Goal: Task Accomplishment & Management: Manage account settings

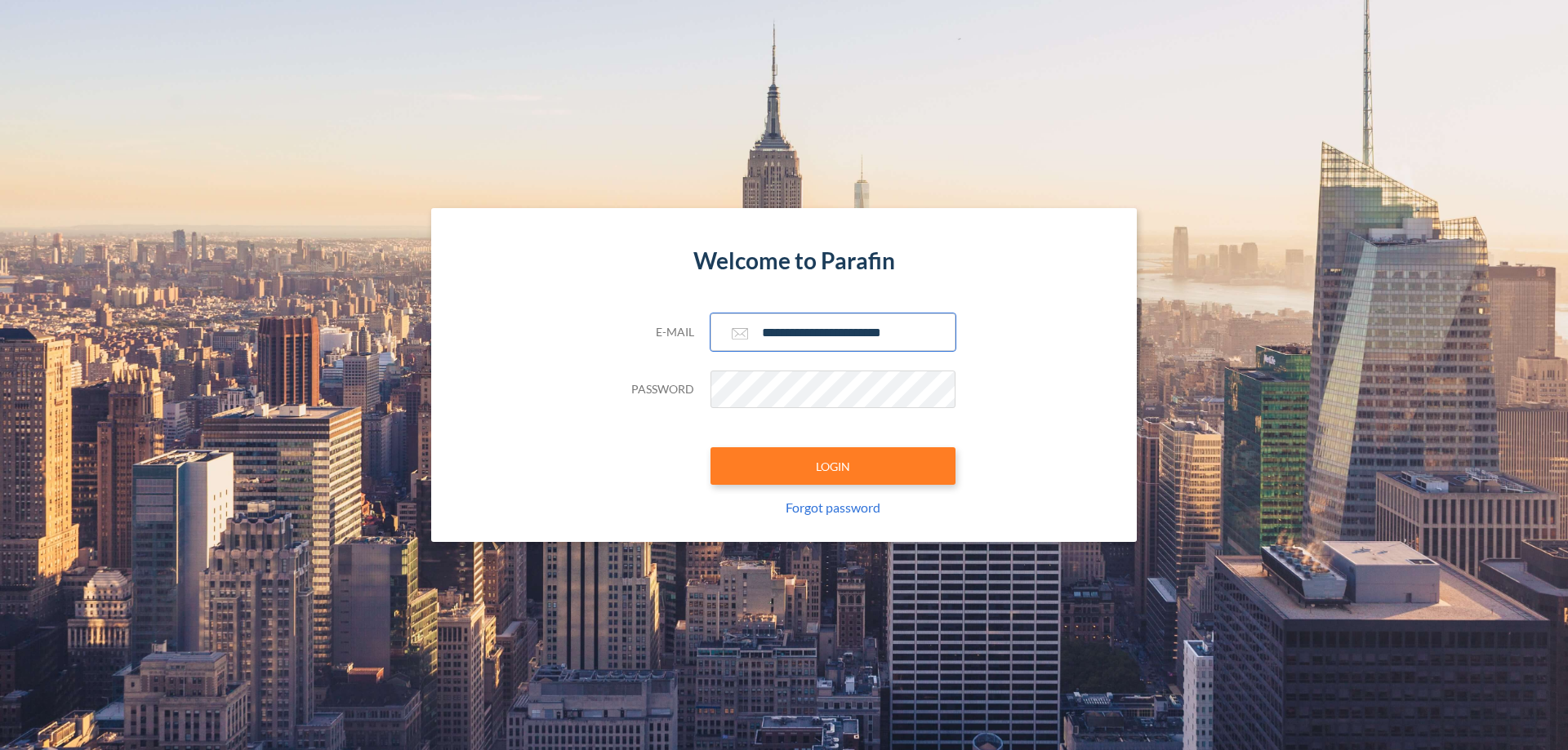
type input "**********"
click at [833, 466] on button "LOGIN" at bounding box center [833, 466] width 245 height 37
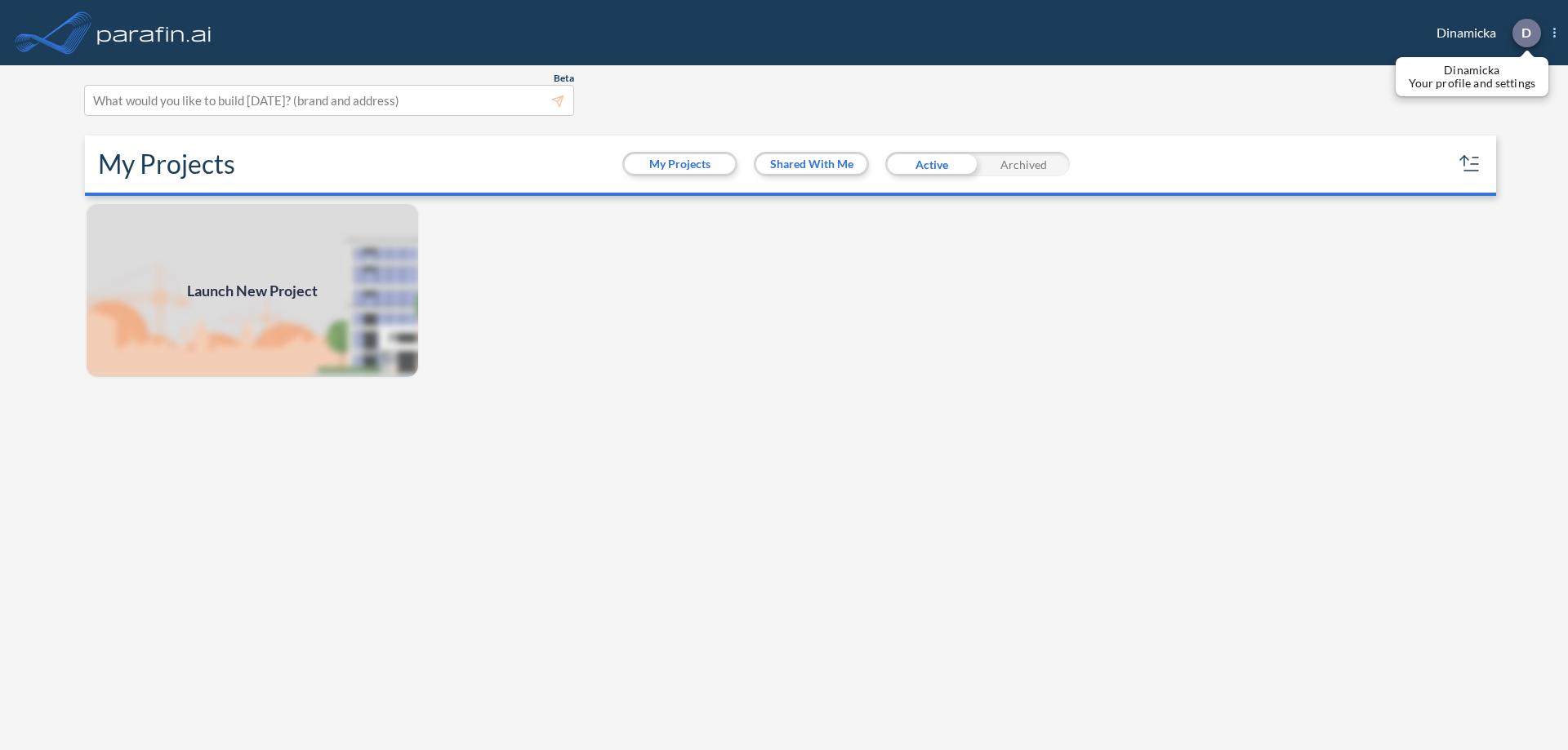
click at [1526, 32] on p "D" at bounding box center [1526, 32] width 10 height 15
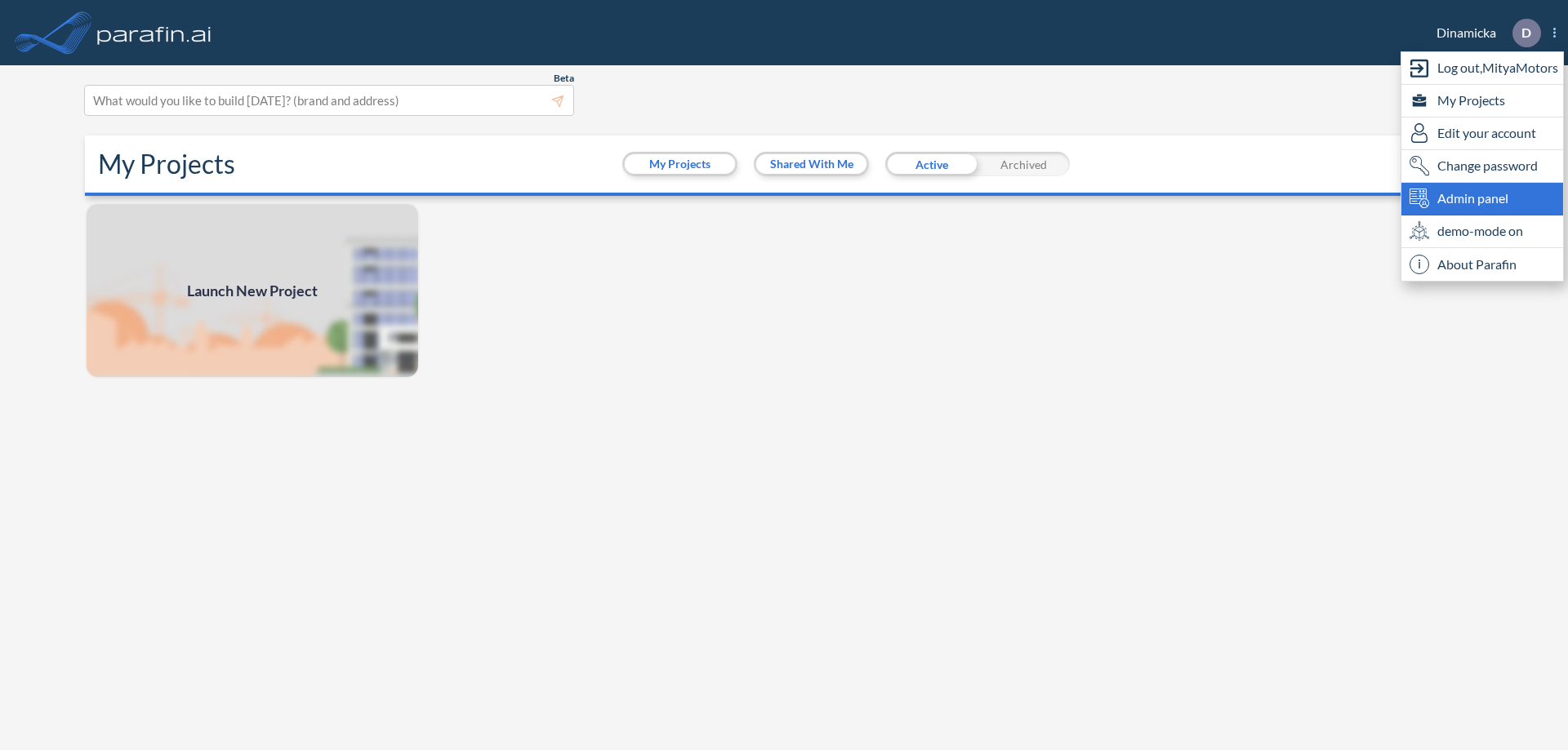
click at [1482, 199] on span "Admin panel" at bounding box center [1473, 199] width 71 height 20
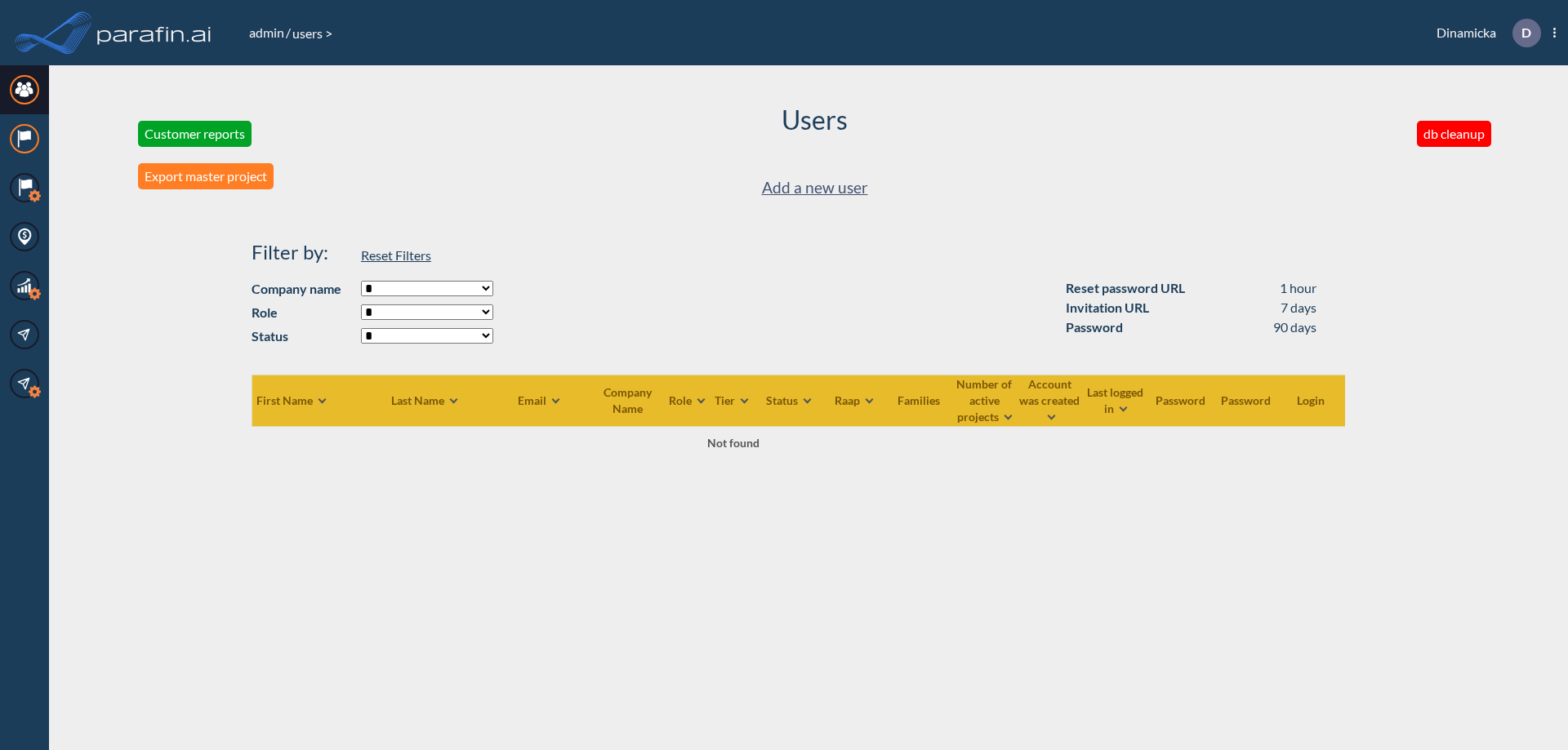
click at [24, 139] on icon at bounding box center [25, 135] width 11 height 10
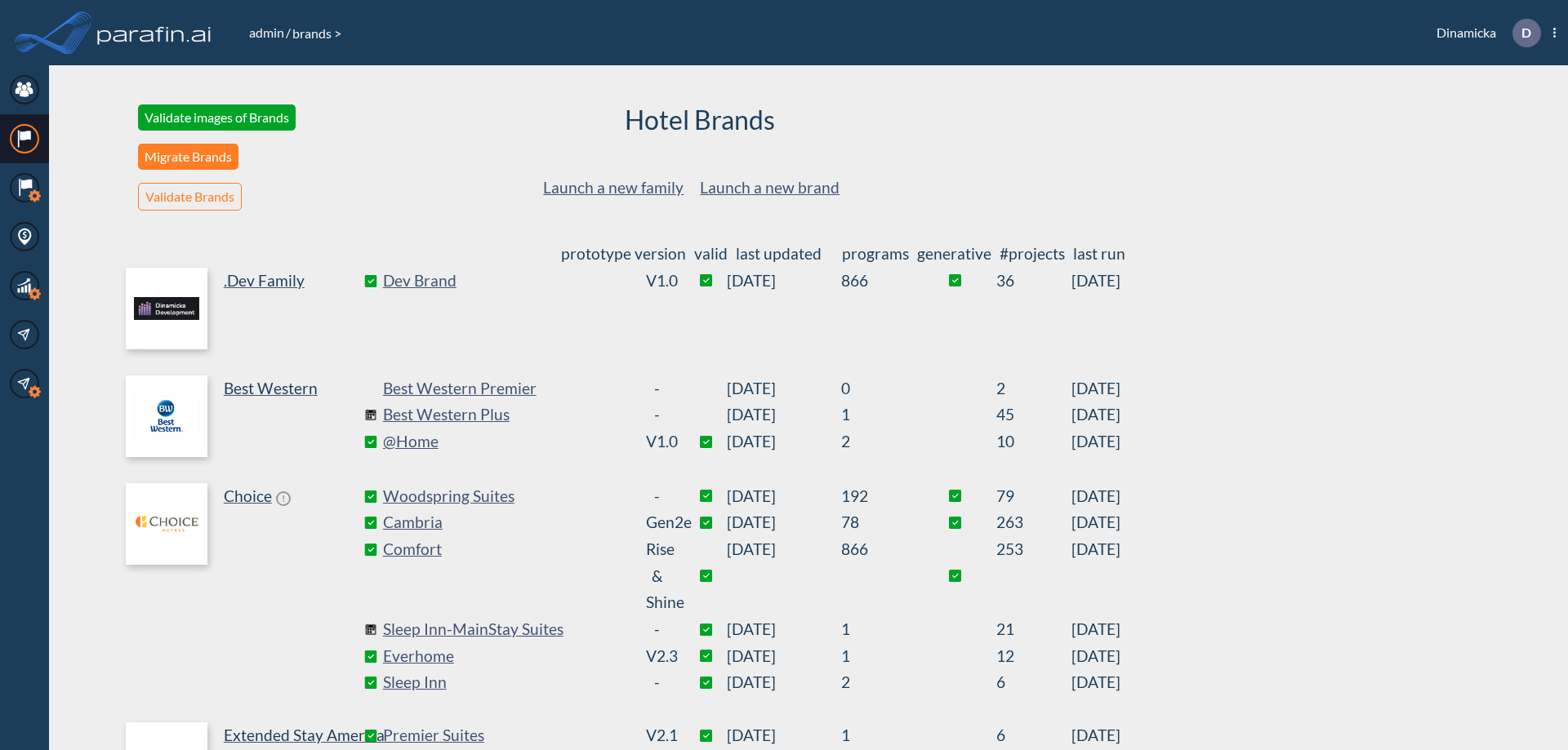
scroll to position [336, 0]
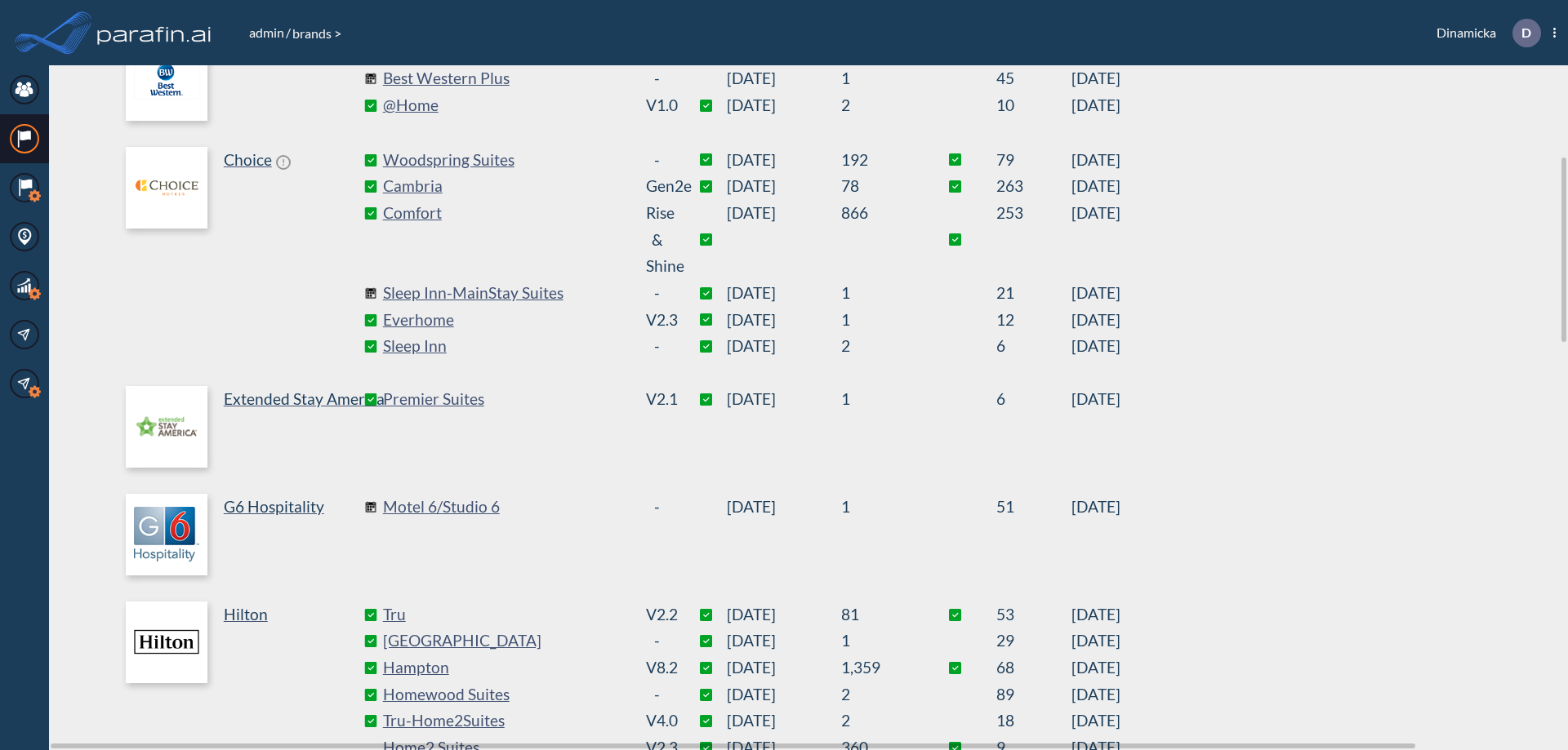
click at [504, 78] on link "Best Western Plus" at bounding box center [505, 79] width 245 height 27
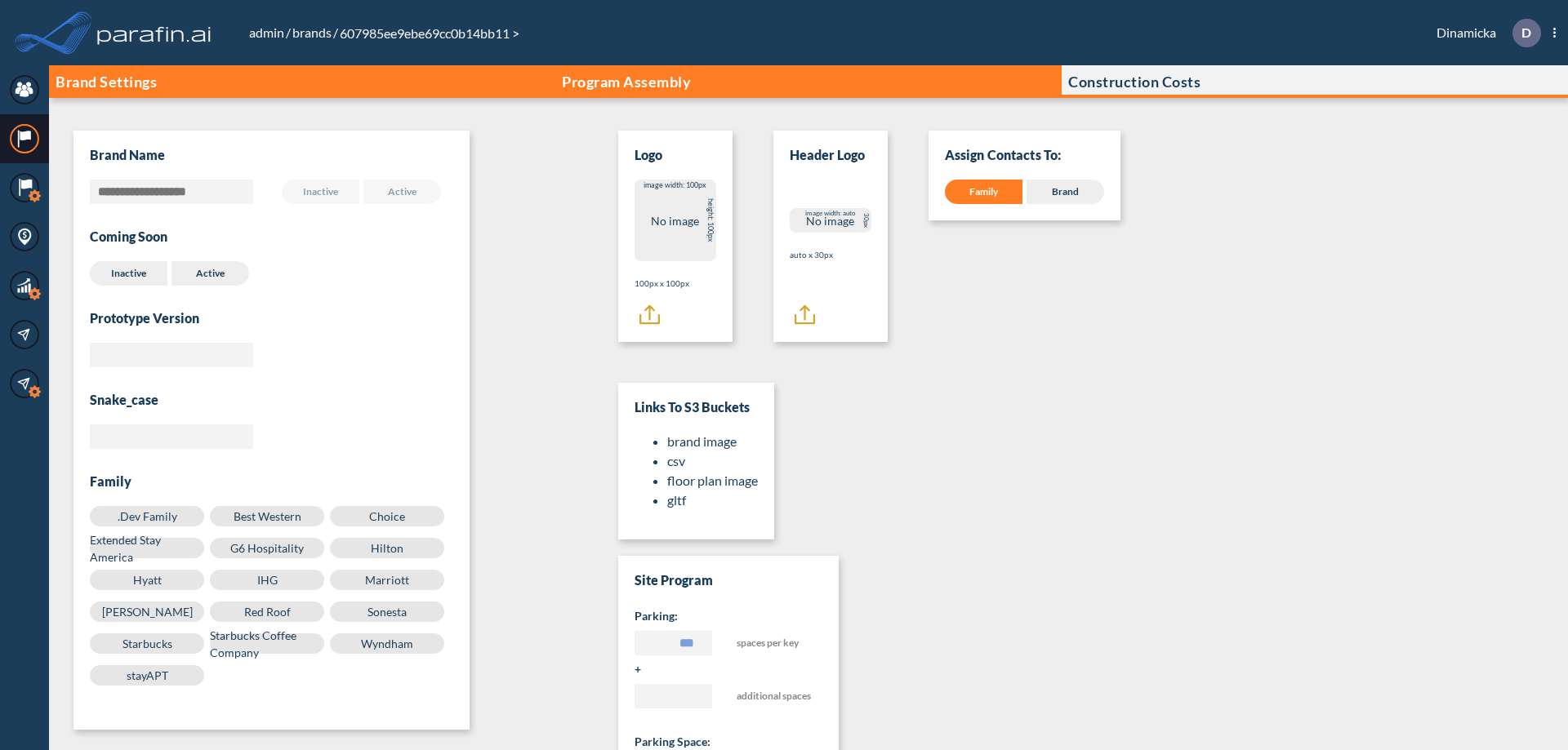
scroll to position [17, 0]
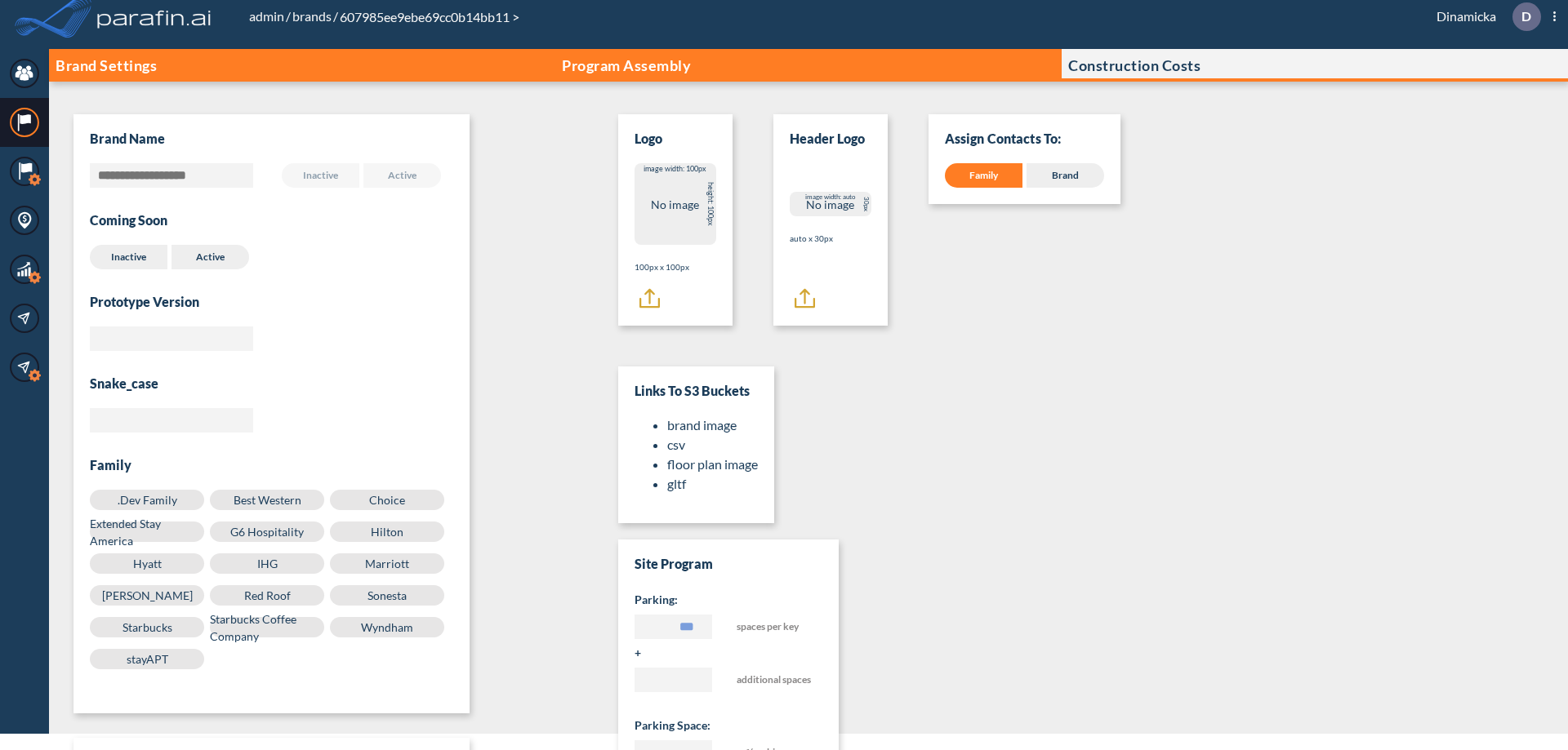
click at [627, 66] on p "Program Assembly" at bounding box center [626, 66] width 129 height 17
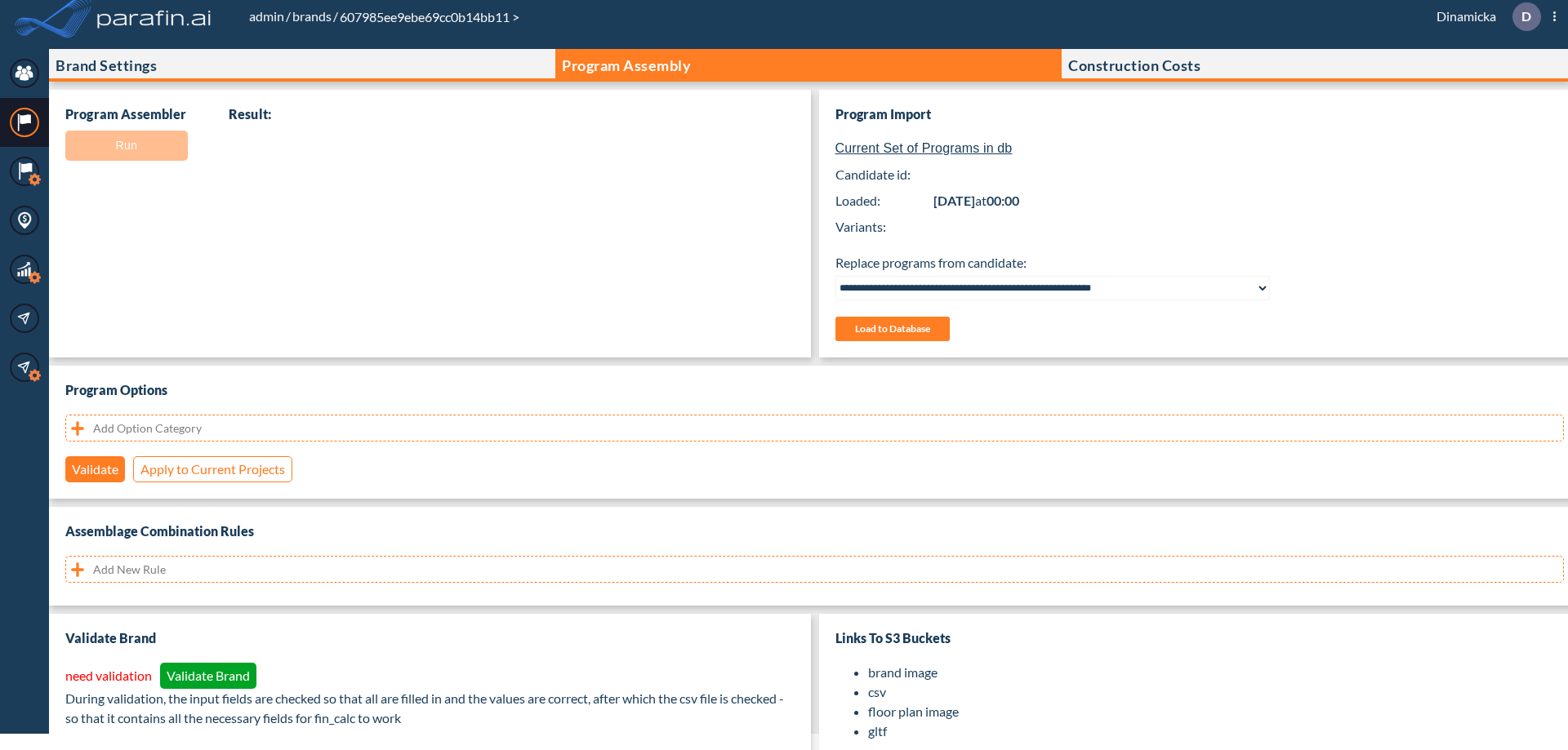
select select "**********"
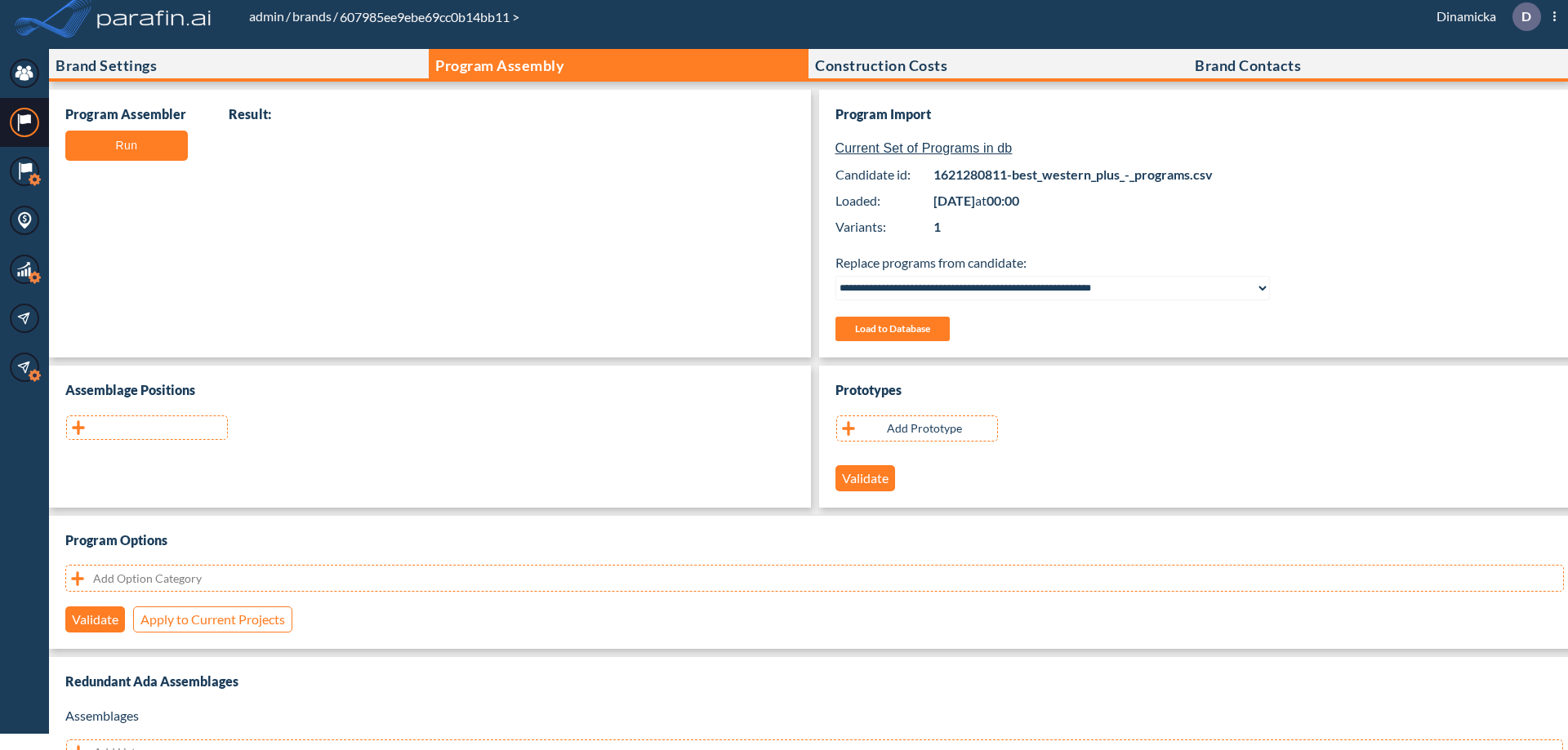
scroll to position [326, 0]
